Goal: Transaction & Acquisition: Purchase product/service

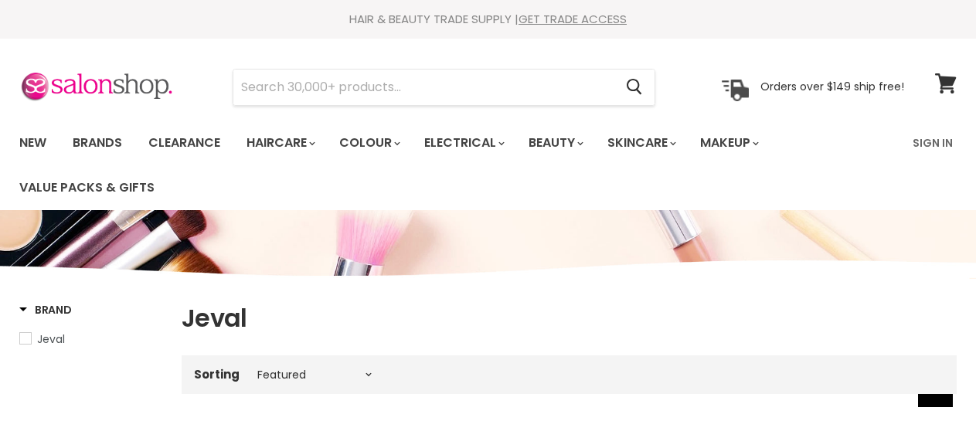
select select "manual"
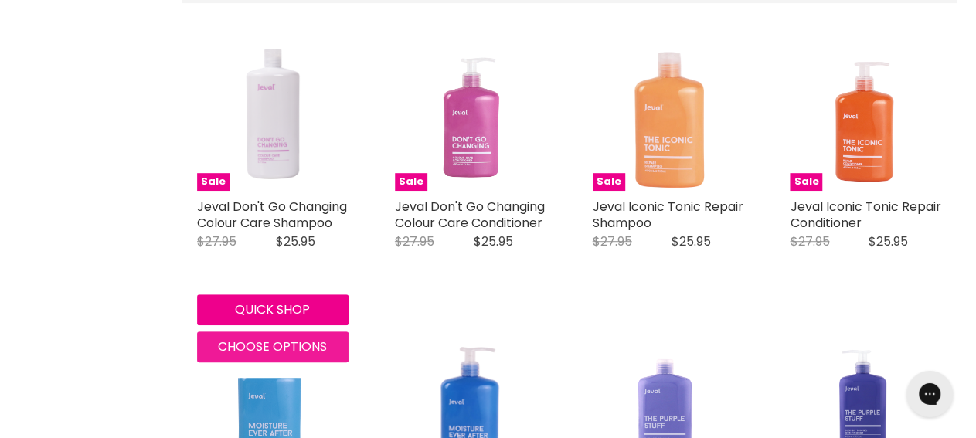
click at [287, 352] on span "Choose options" at bounding box center [272, 347] width 109 height 18
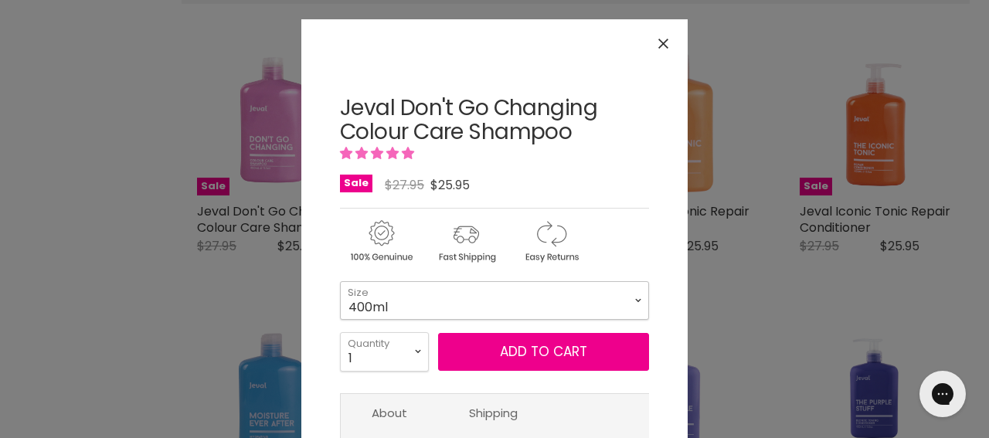
click at [340, 281] on select "400ml 1 Litre" at bounding box center [494, 300] width 309 height 39
click option "1 Litre" at bounding box center [0, 0] width 0 height 0
select select "1 Litre"
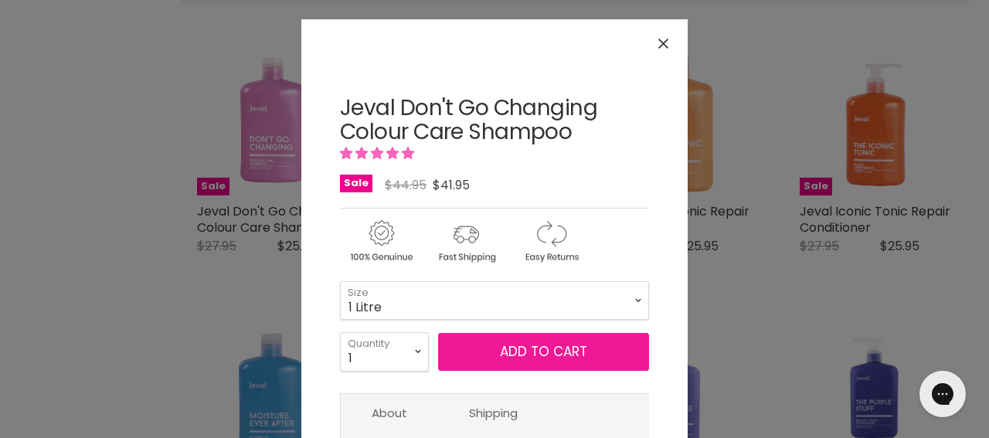
click at [470, 347] on button "Add to cart" at bounding box center [543, 352] width 211 height 39
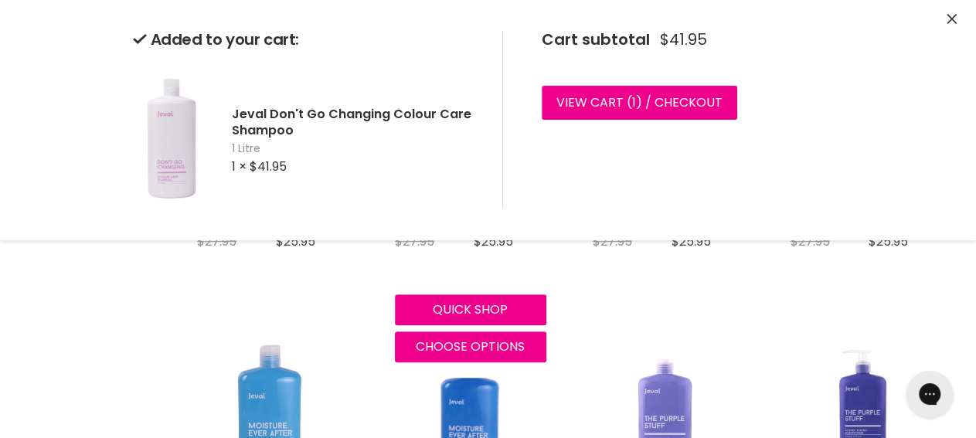
click at [394, 327] on div "Sale Jeval Don't Go Changing Colour Care Conditioner [GEOGRAPHIC_DATA] Original…" at bounding box center [470, 202] width 182 height 354
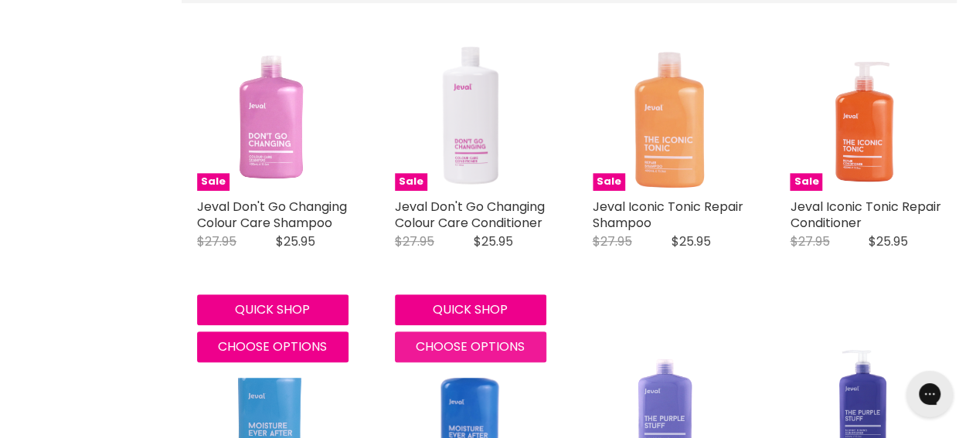
click at [473, 345] on span "Choose options" at bounding box center [470, 347] width 109 height 18
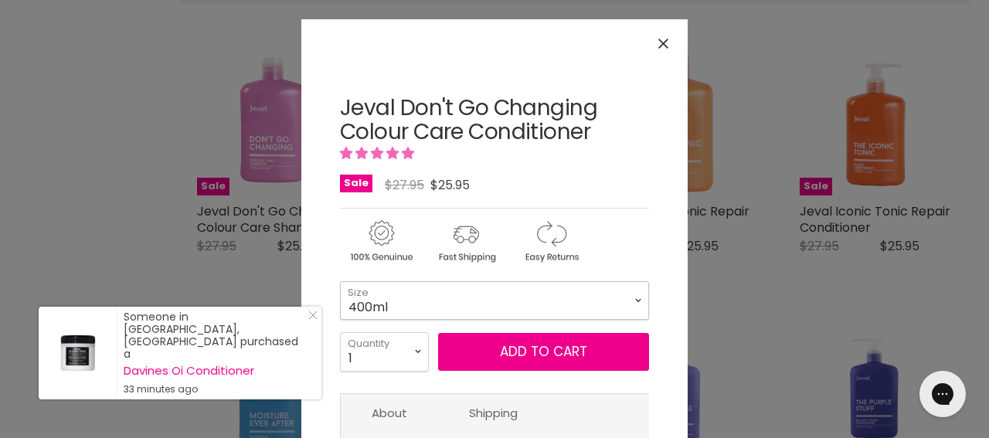
click at [340, 281] on select "400ml 1 Litre" at bounding box center [494, 300] width 309 height 39
click option "1 Litre" at bounding box center [0, 0] width 0 height 0
select select "1 Litre"
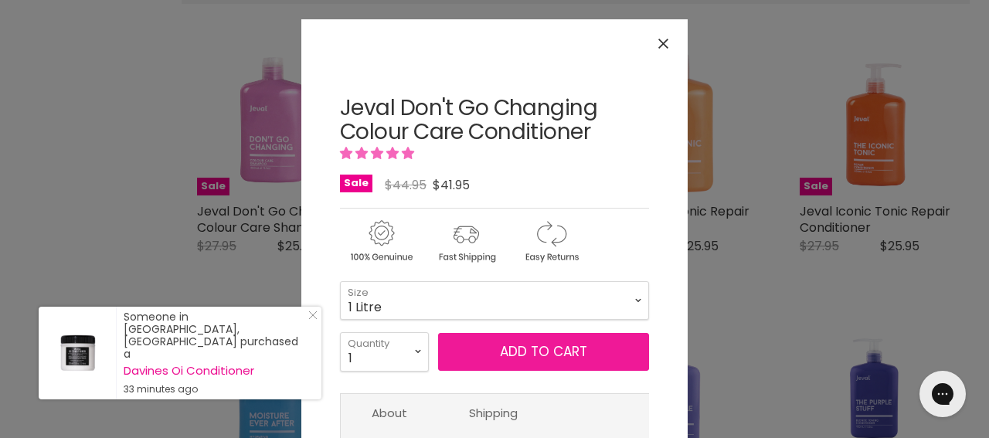
click at [509, 353] on button "Add to cart" at bounding box center [543, 352] width 211 height 39
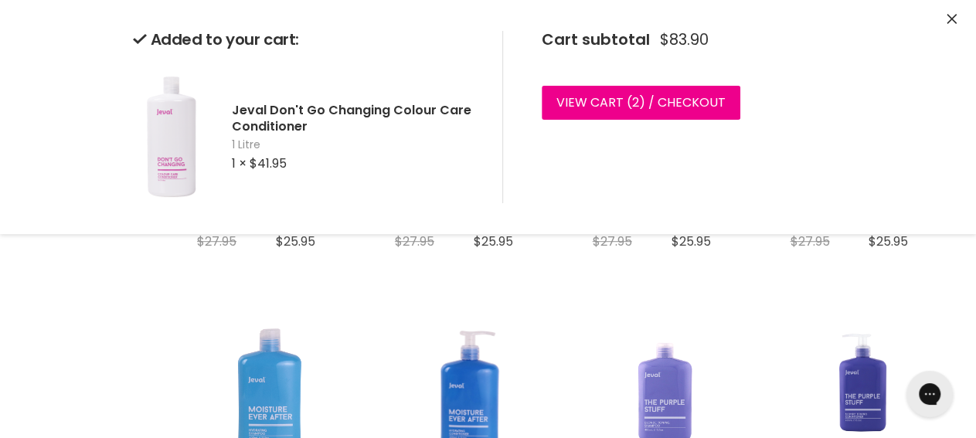
click at [793, 143] on div "Cart subtotal $83.90 View cart ( 2 ) / Checkout Checkout" at bounding box center [673, 117] width 342 height 172
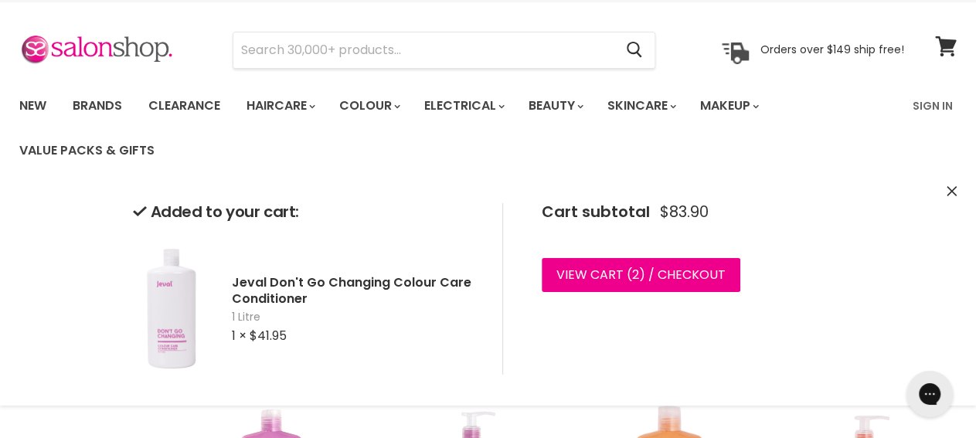
scroll to position [36, 0]
